Goal: Information Seeking & Learning: Find specific fact

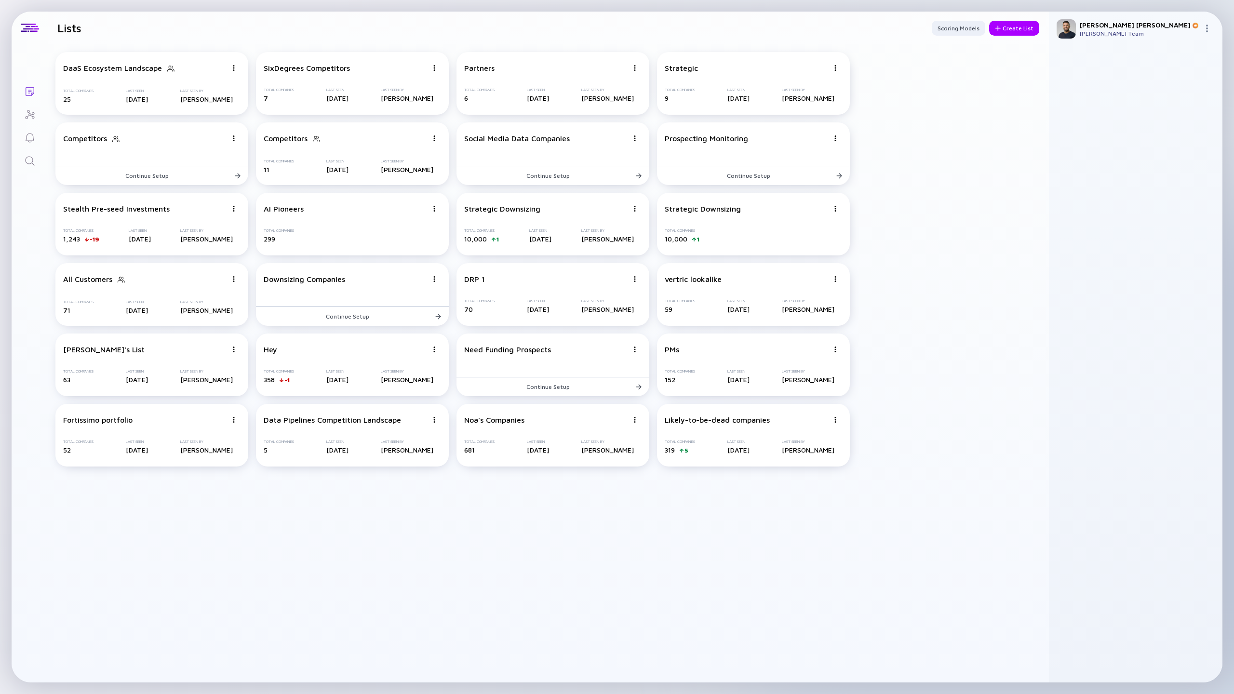
click at [403, 593] on div "DaaS Ecosystem Landscape Total Companies 25 Last Seen [DATE] Last Seen By [PERS…" at bounding box center [548, 363] width 1001 height 638
click at [31, 169] on link "Search" at bounding box center [30, 159] width 36 height 23
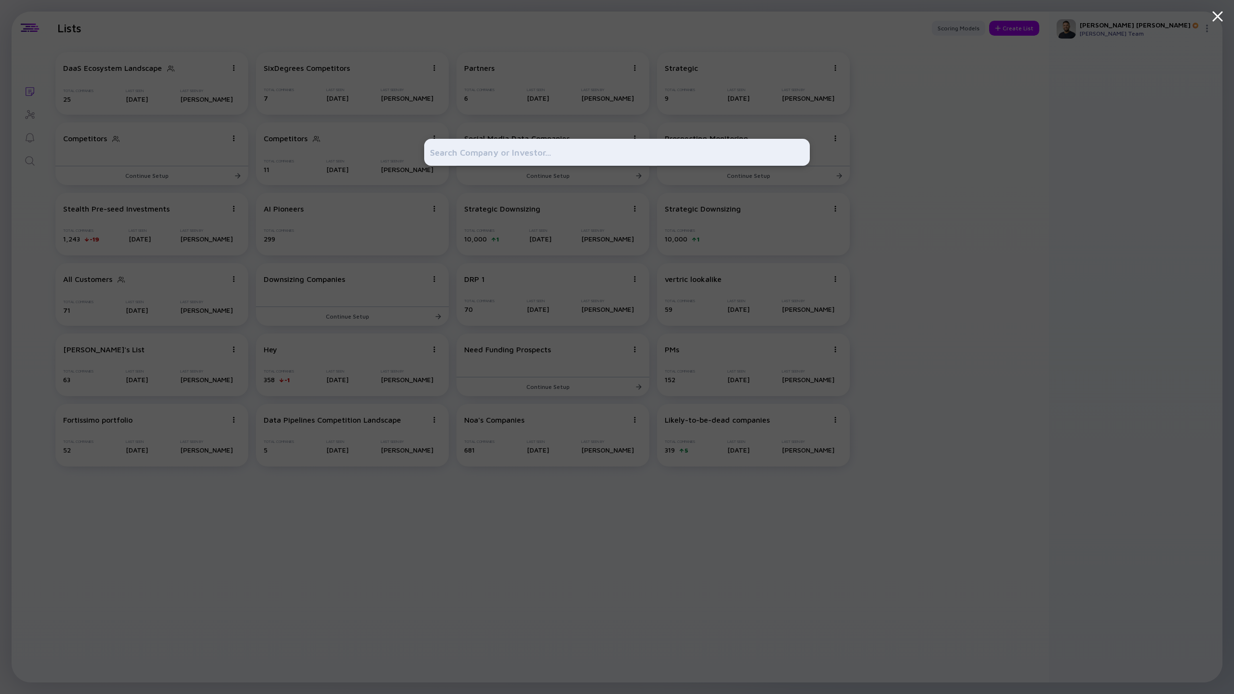
type input "f"
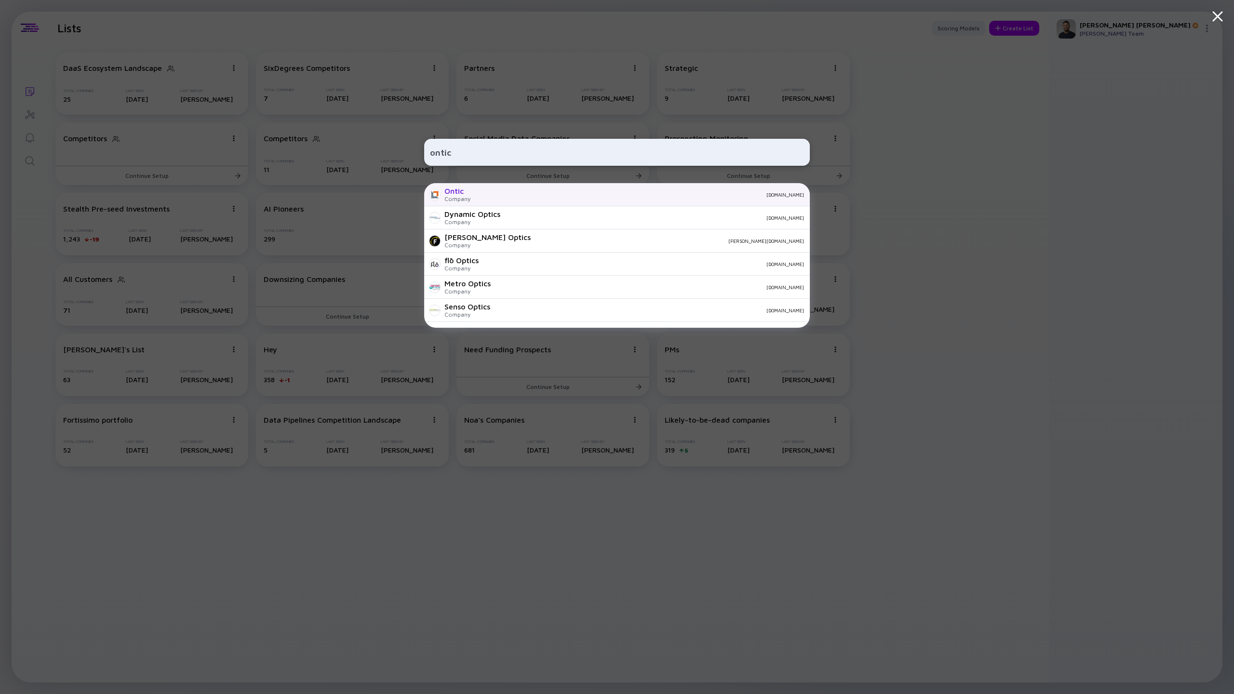
type input "ontic"
click at [466, 200] on div "Company" at bounding box center [457, 198] width 26 height 7
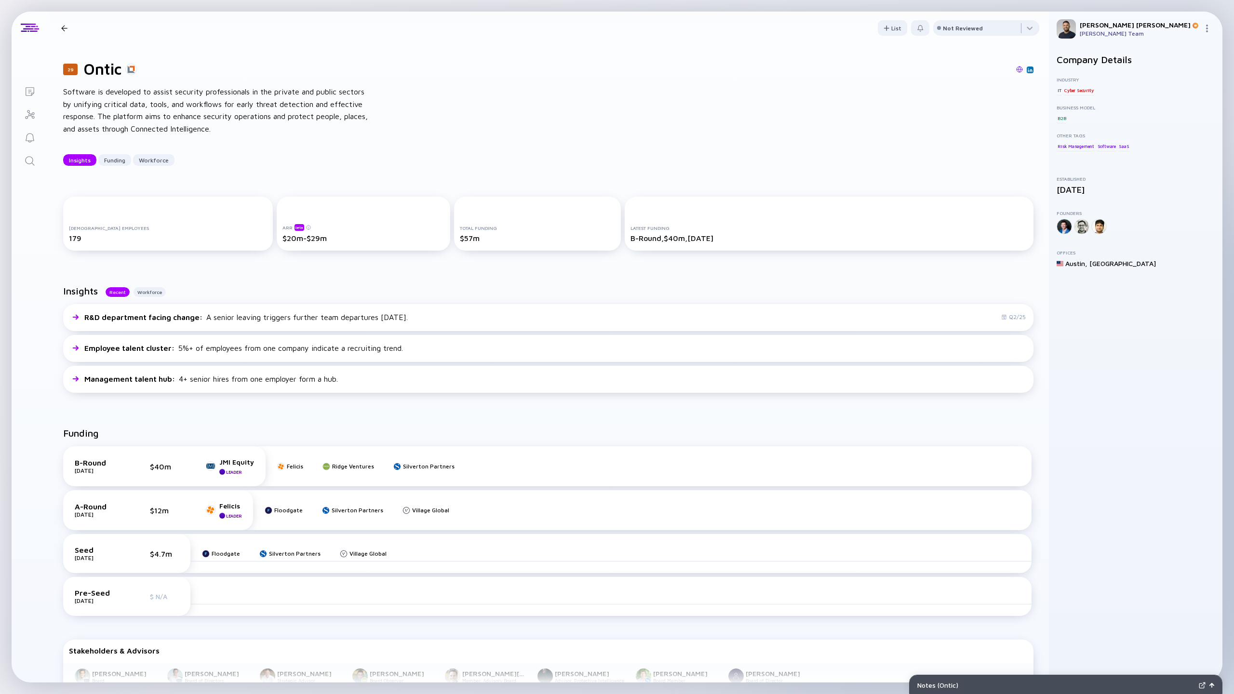
click at [33, 166] on div "Search" at bounding box center [30, 161] width 12 height 13
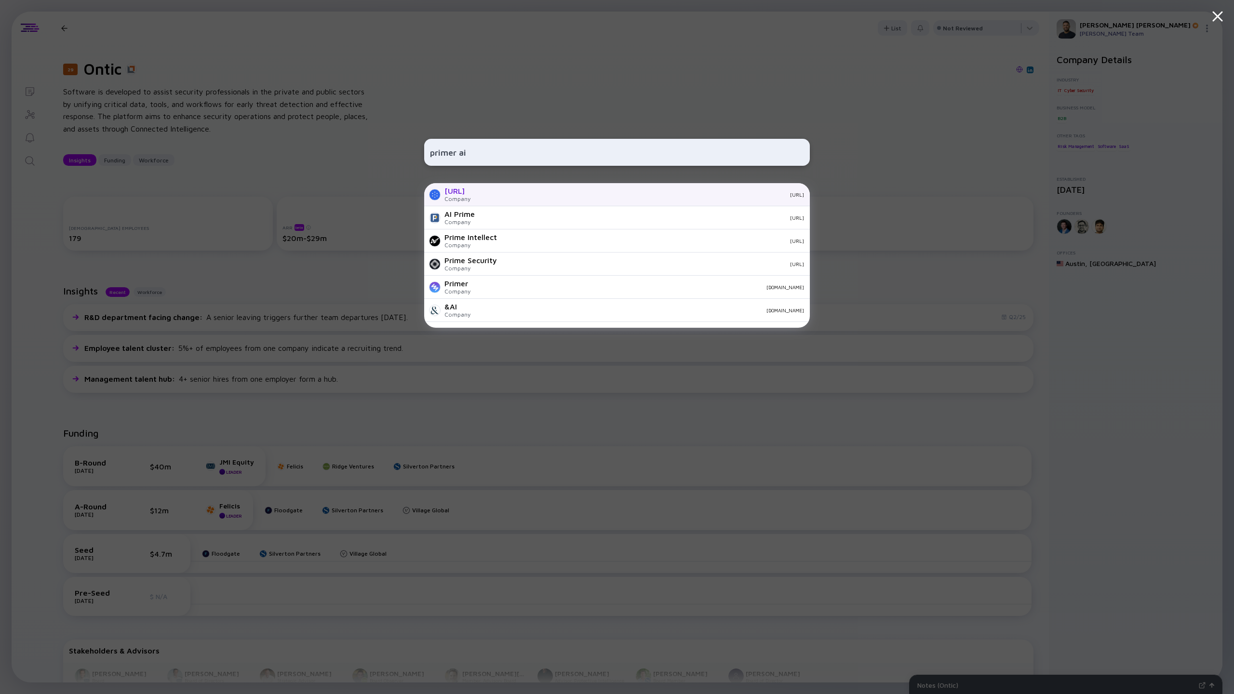
type input "primer ai"
click at [470, 195] on div "[URL]" at bounding box center [457, 191] width 26 height 9
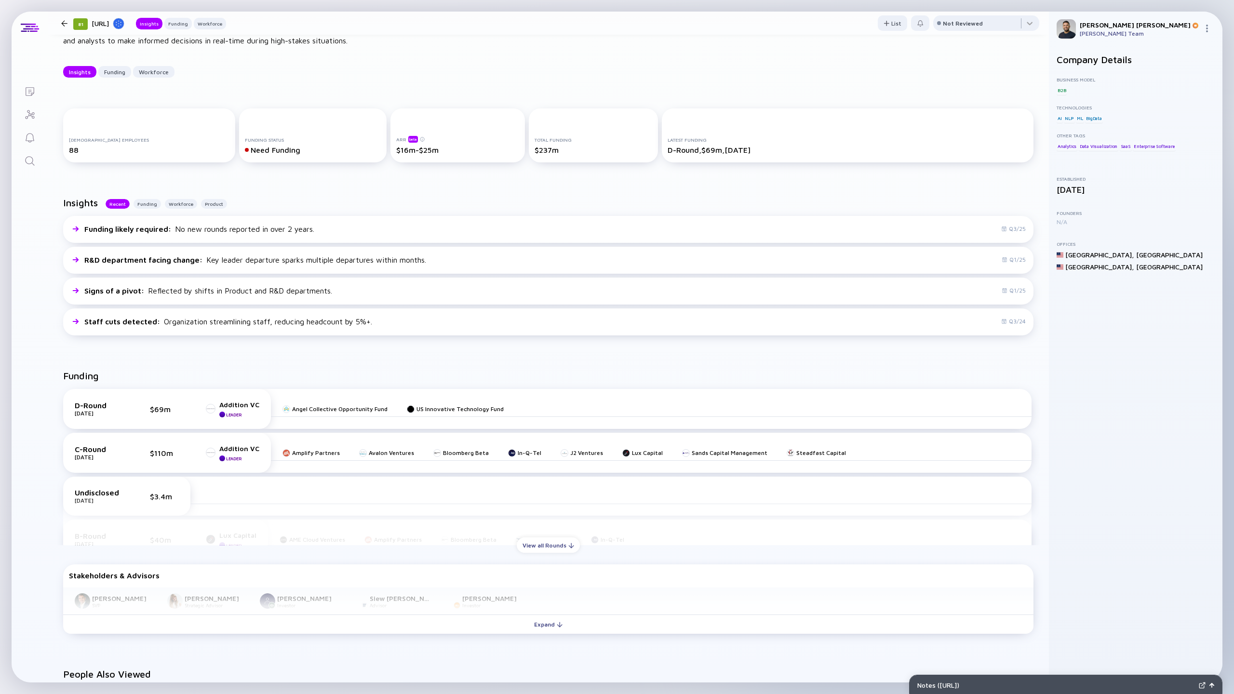
scroll to position [96, 0]
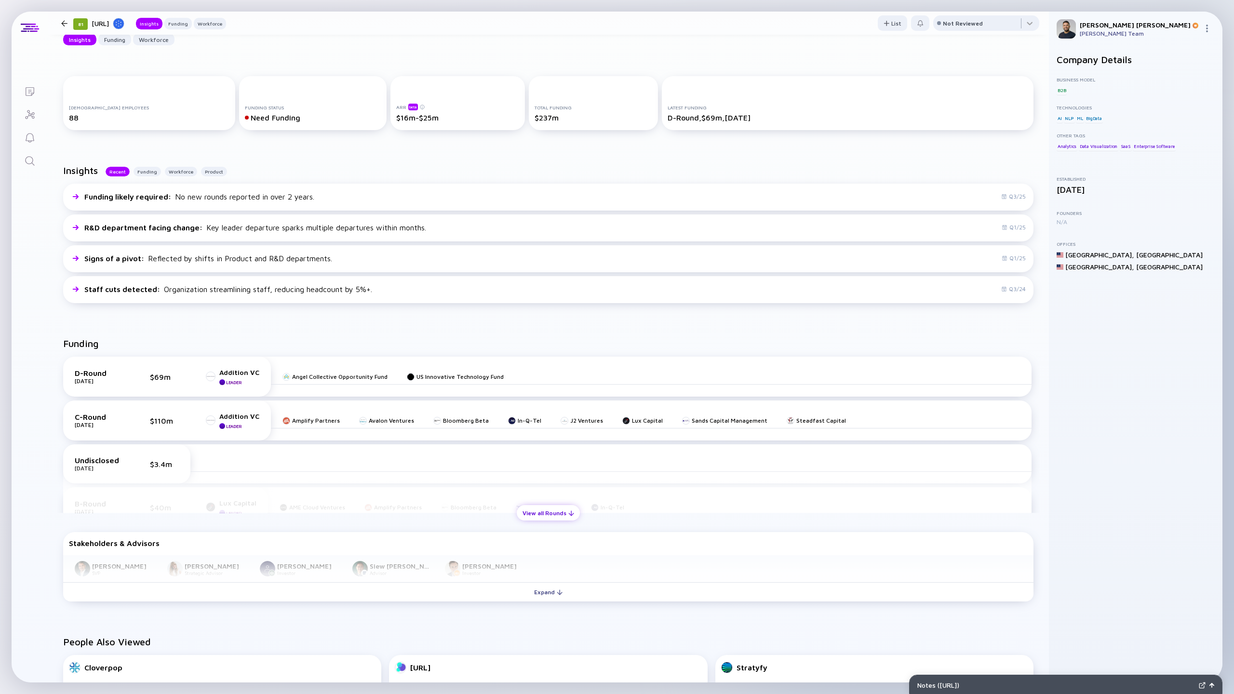
click at [560, 510] on div "View all Rounds" at bounding box center [548, 513] width 63 height 15
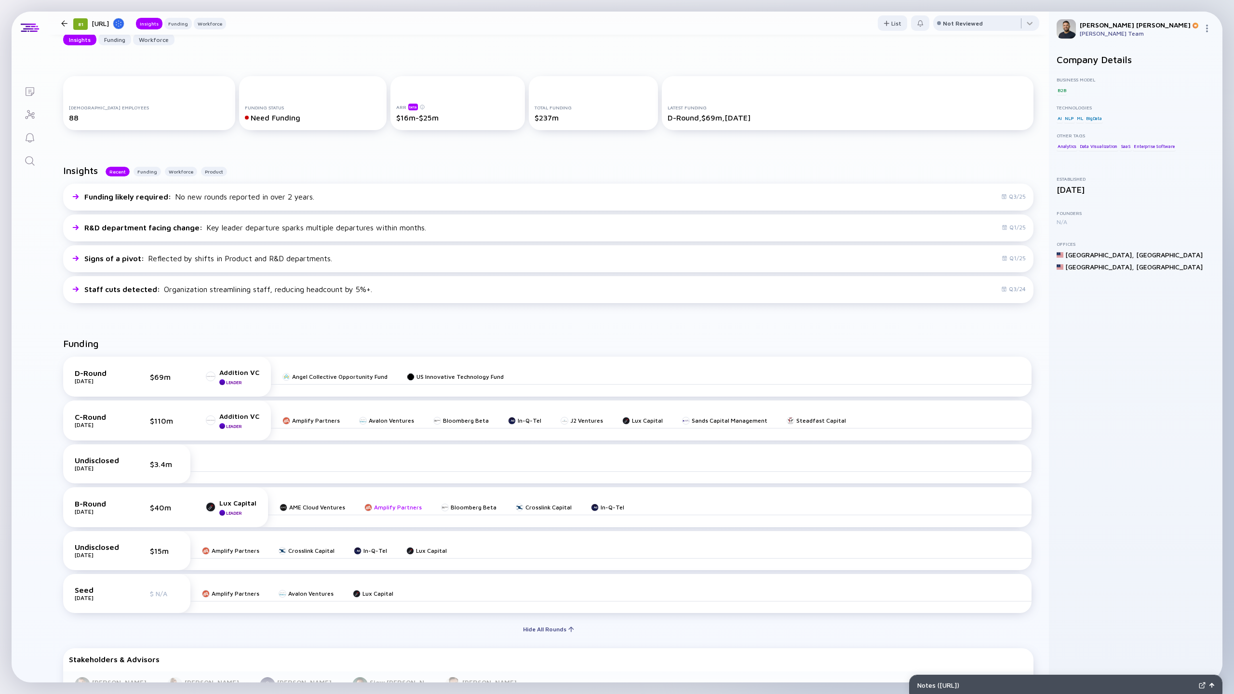
scroll to position [33, 0]
